Goal: Register for event/course

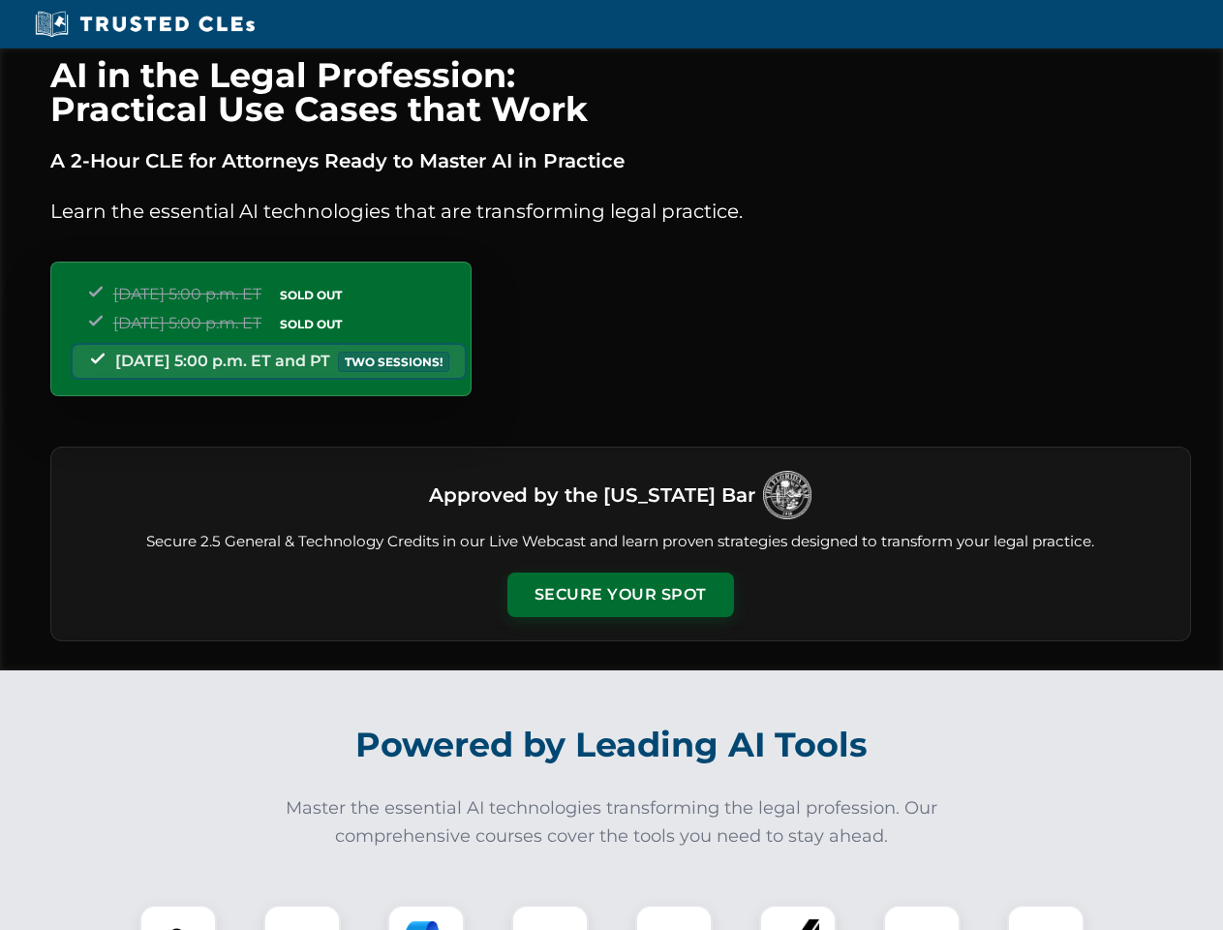
click at [620, 595] on button "Secure Your Spot" at bounding box center [621, 594] width 227 height 45
click at [178, 917] on img at bounding box center [178, 943] width 56 height 56
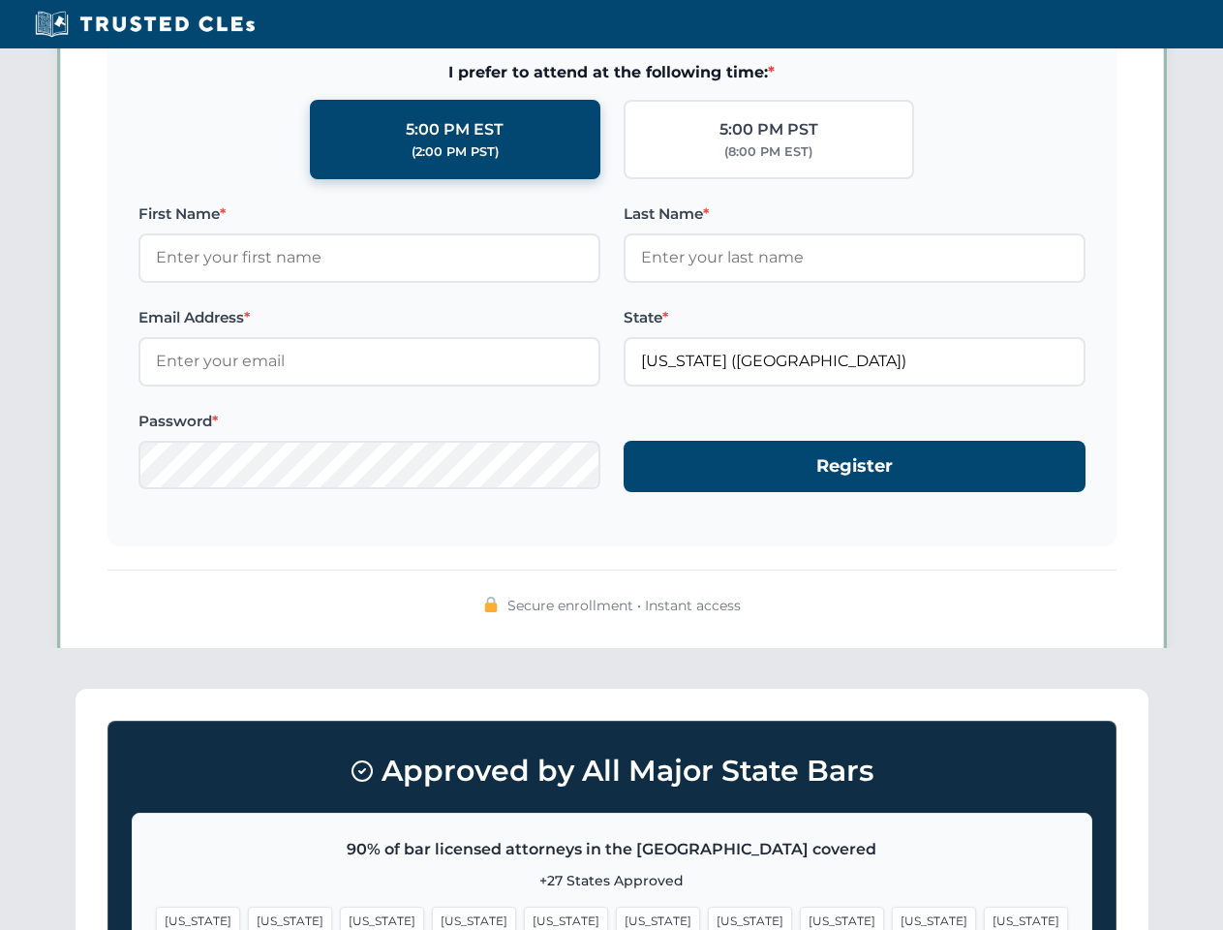
click at [708, 917] on span "[US_STATE]" at bounding box center [750, 921] width 84 height 28
click at [892, 917] on span "[US_STATE]" at bounding box center [934, 921] width 84 height 28
